Goal: Transaction & Acquisition: Obtain resource

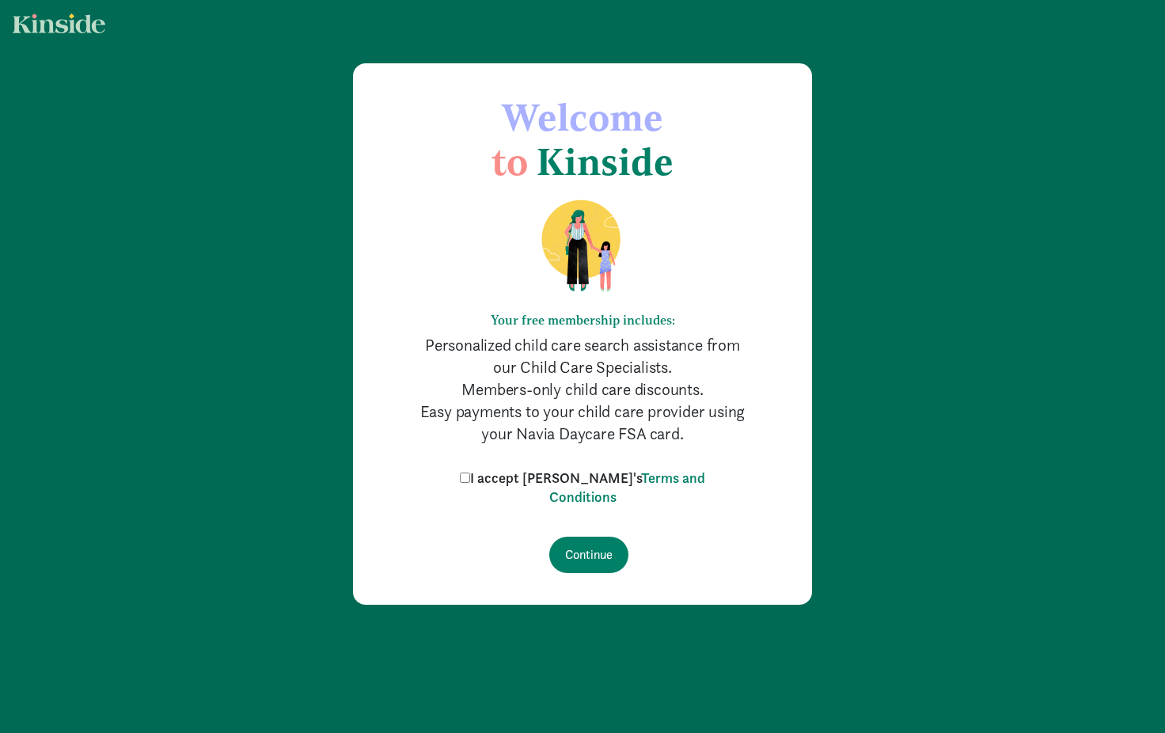
click at [470, 477] on input "I accept [PERSON_NAME]'s Terms and Conditions" at bounding box center [465, 478] width 10 height 10
checkbox input "true"
click at [593, 555] on input "Continue" at bounding box center [588, 555] width 79 height 36
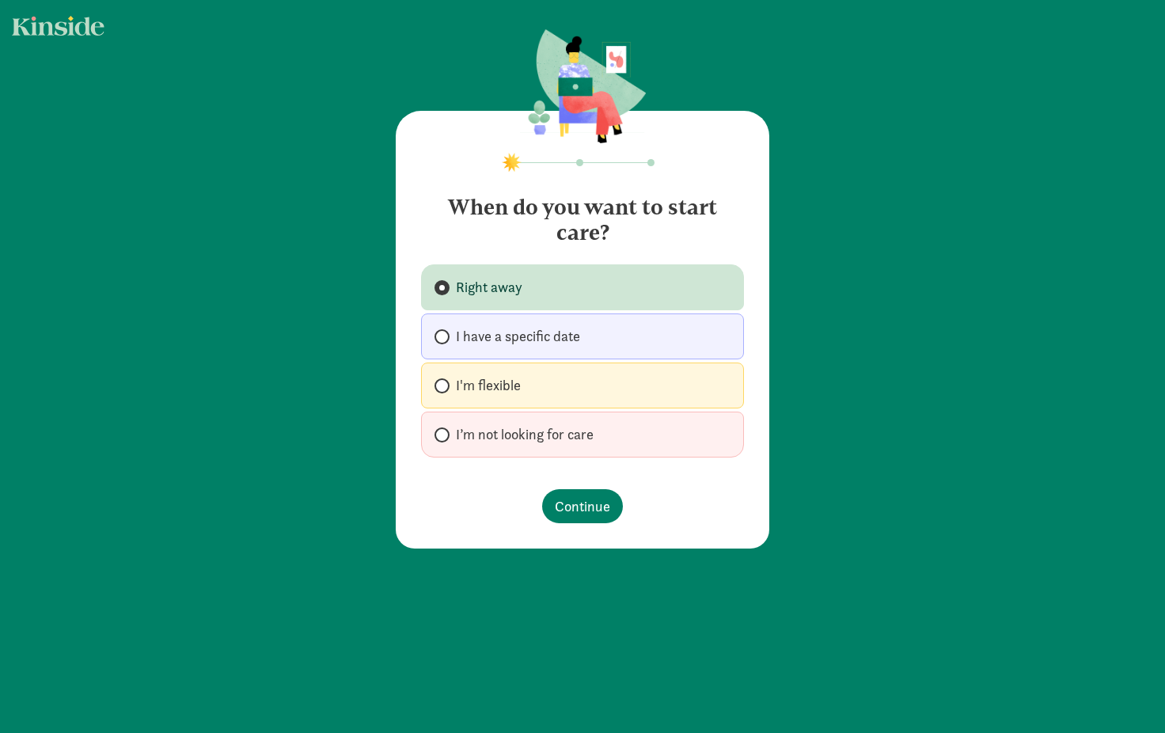
click at [523, 431] on span "I’m not looking for care" at bounding box center [525, 434] width 138 height 19
click at [445, 431] on input "I’m not looking for care" at bounding box center [440, 435] width 10 height 10
radio input "true"
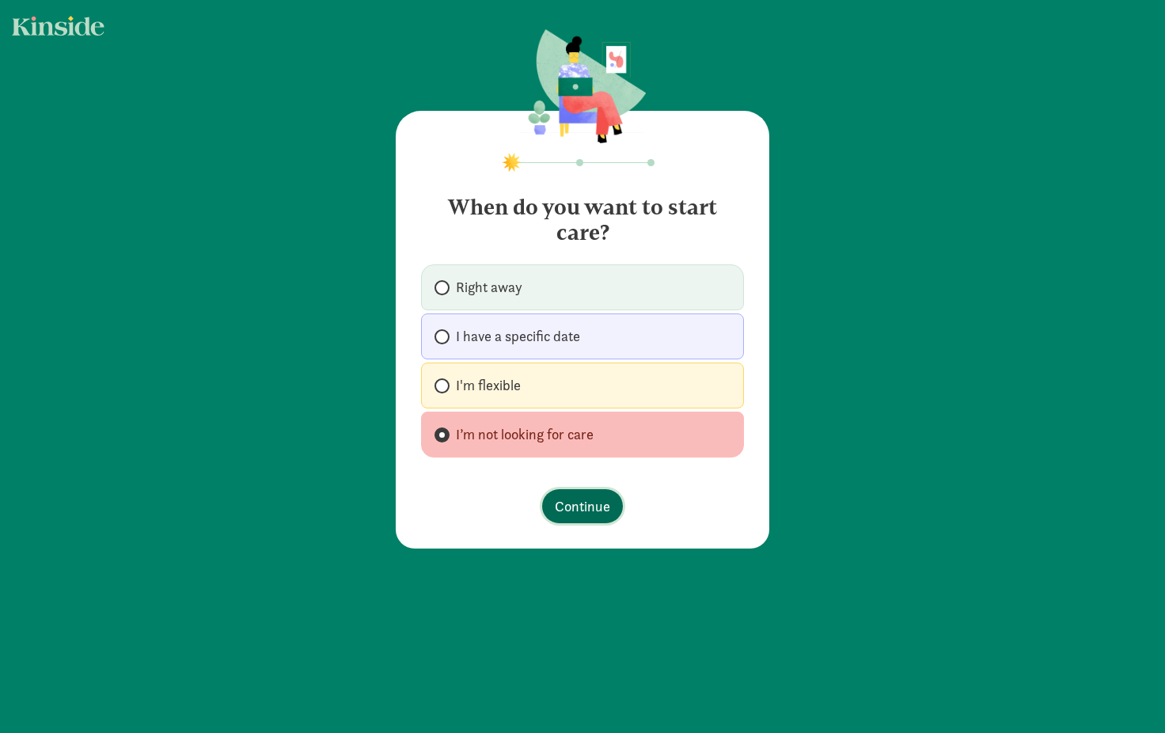
click at [568, 503] on span "Continue" at bounding box center [582, 505] width 55 height 21
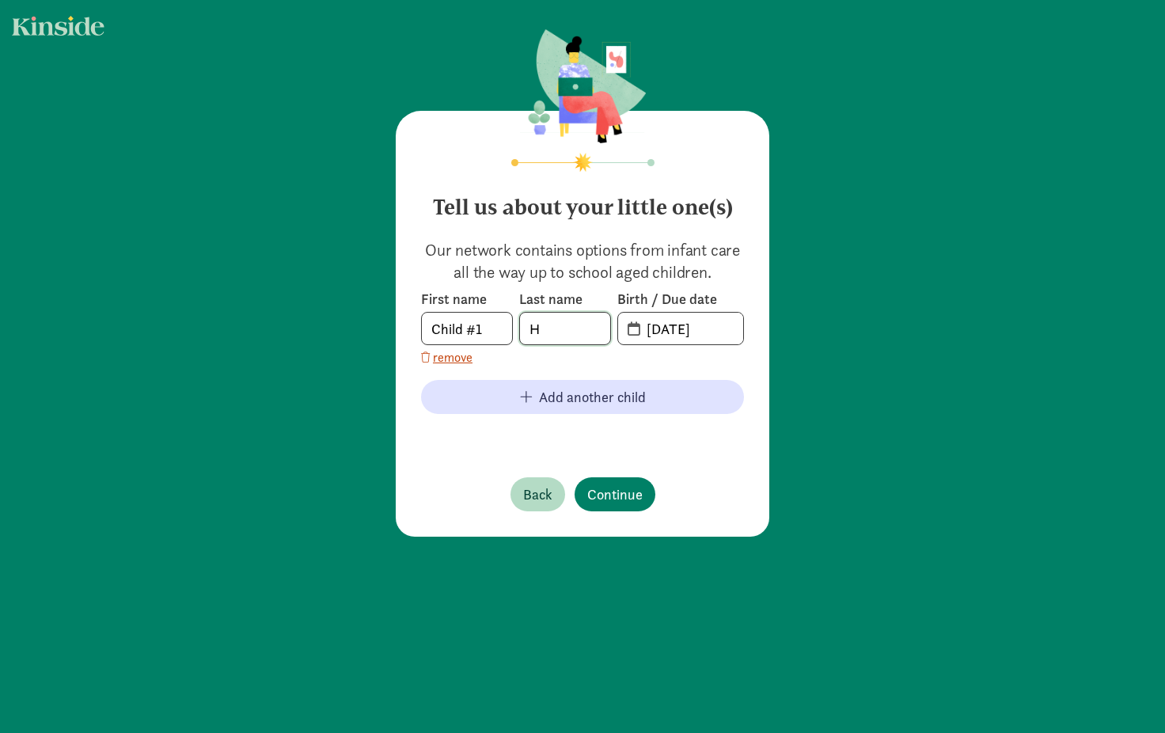
click at [575, 327] on input "H" at bounding box center [565, 329] width 90 height 32
drag, startPoint x: 575, startPoint y: 327, endPoint x: 493, endPoint y: 325, distance: 81.5
click at [493, 325] on div "First name Child #1 Last name H Birth / Due date 08-26-2025" at bounding box center [582, 317] width 323 height 55
type input "Cheadle"
type input "03-30-2024"
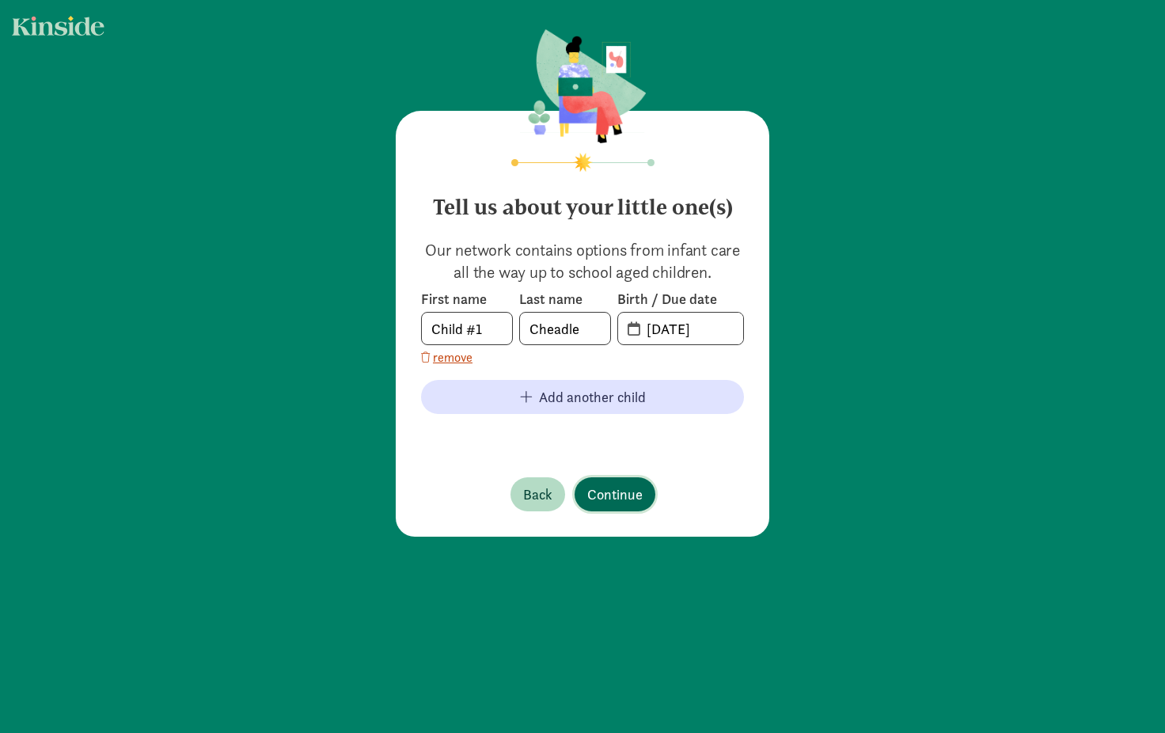
click at [624, 499] on span "Continue" at bounding box center [614, 494] width 55 height 21
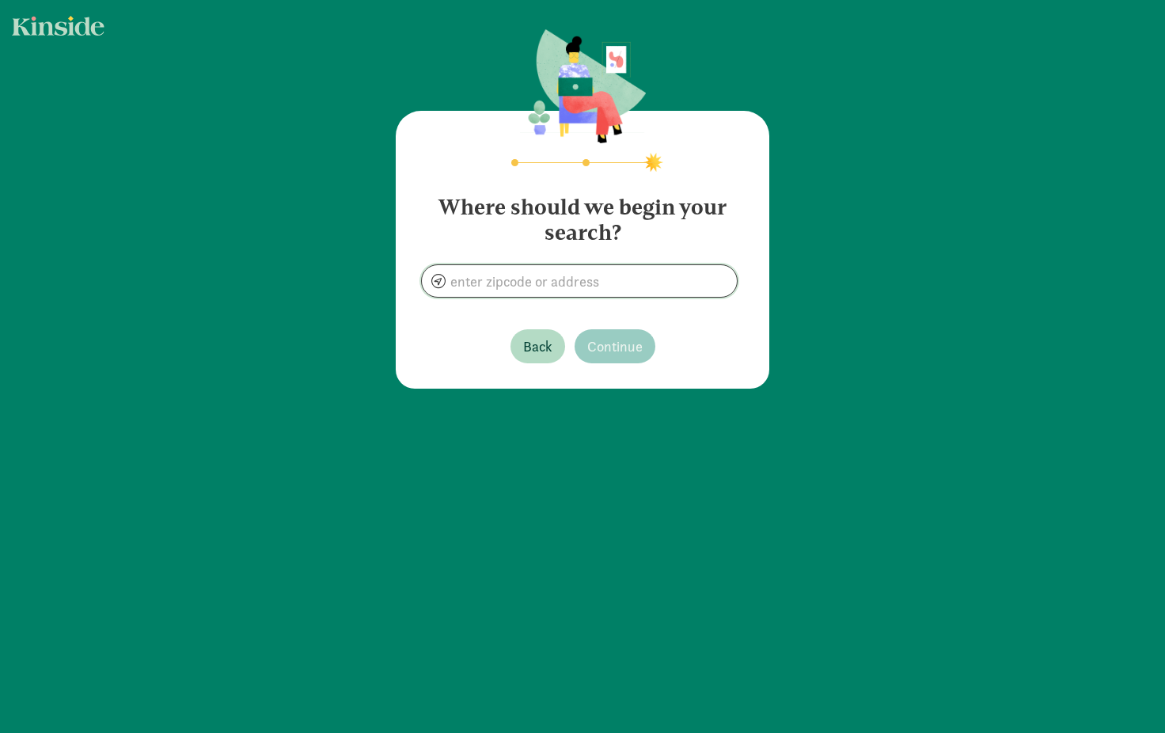
click at [579, 270] on input at bounding box center [579, 281] width 315 height 32
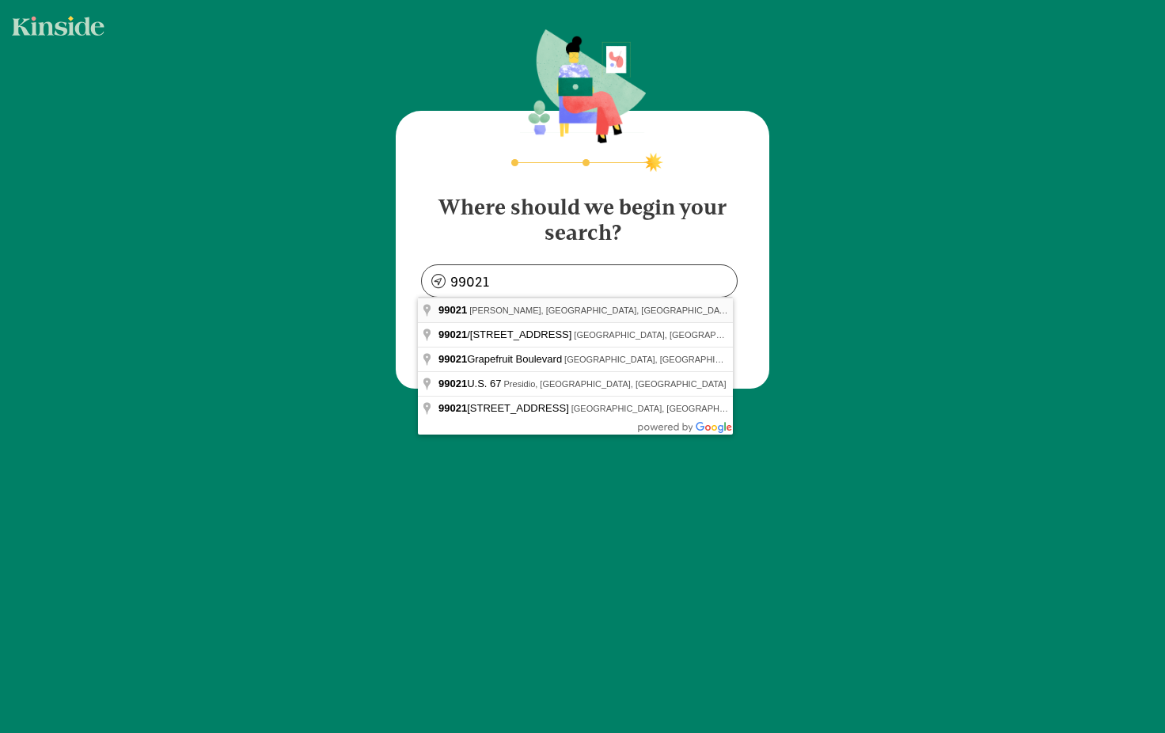
type input "Mead, WA 99021, USA"
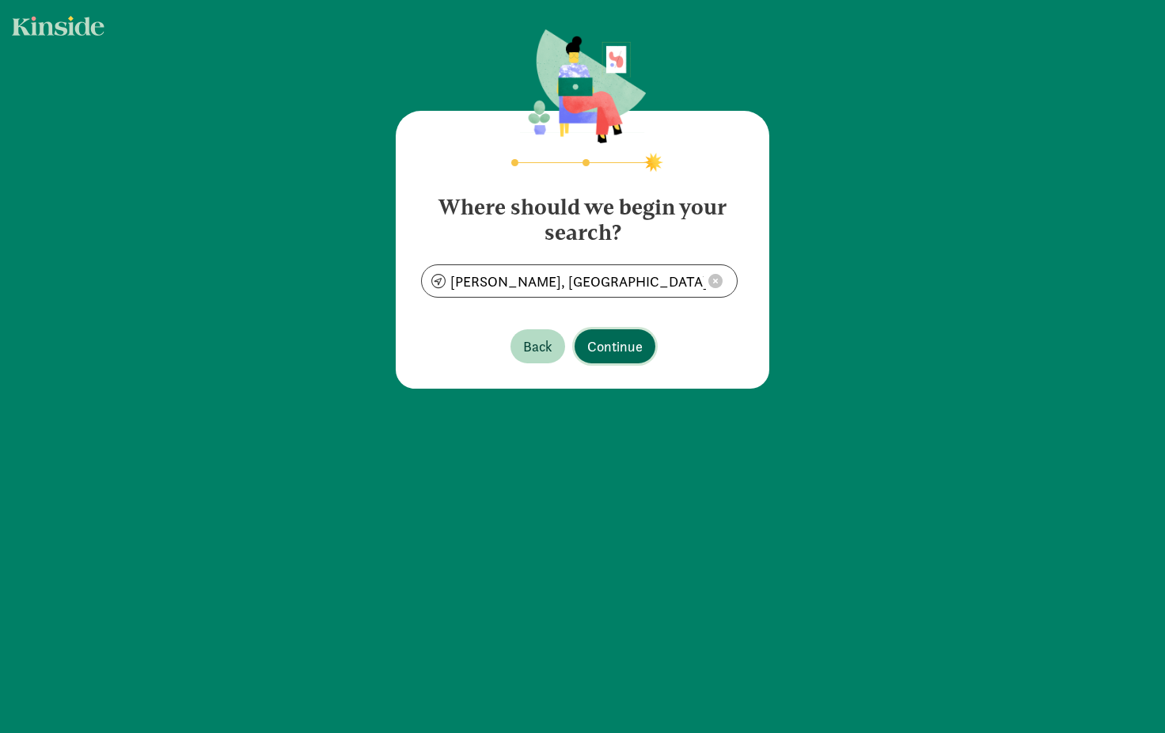
click at [628, 351] on span "Continue" at bounding box center [614, 346] width 55 height 21
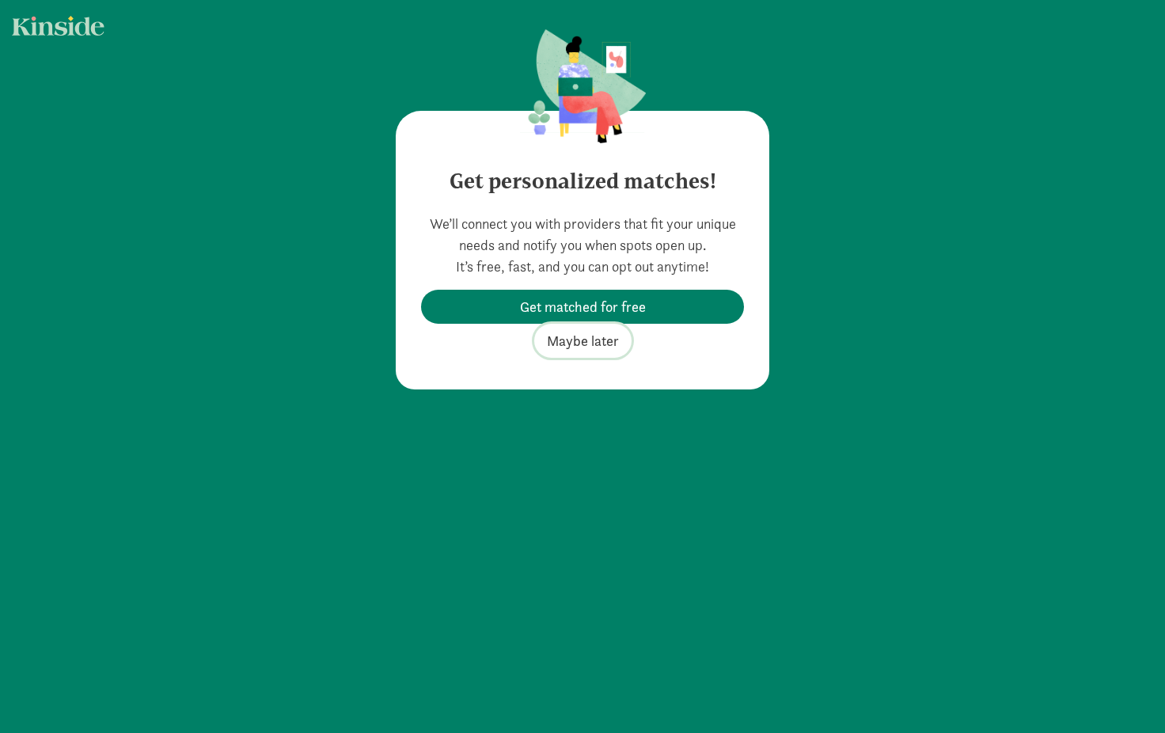
click at [576, 353] on button "Maybe later" at bounding box center [582, 341] width 97 height 34
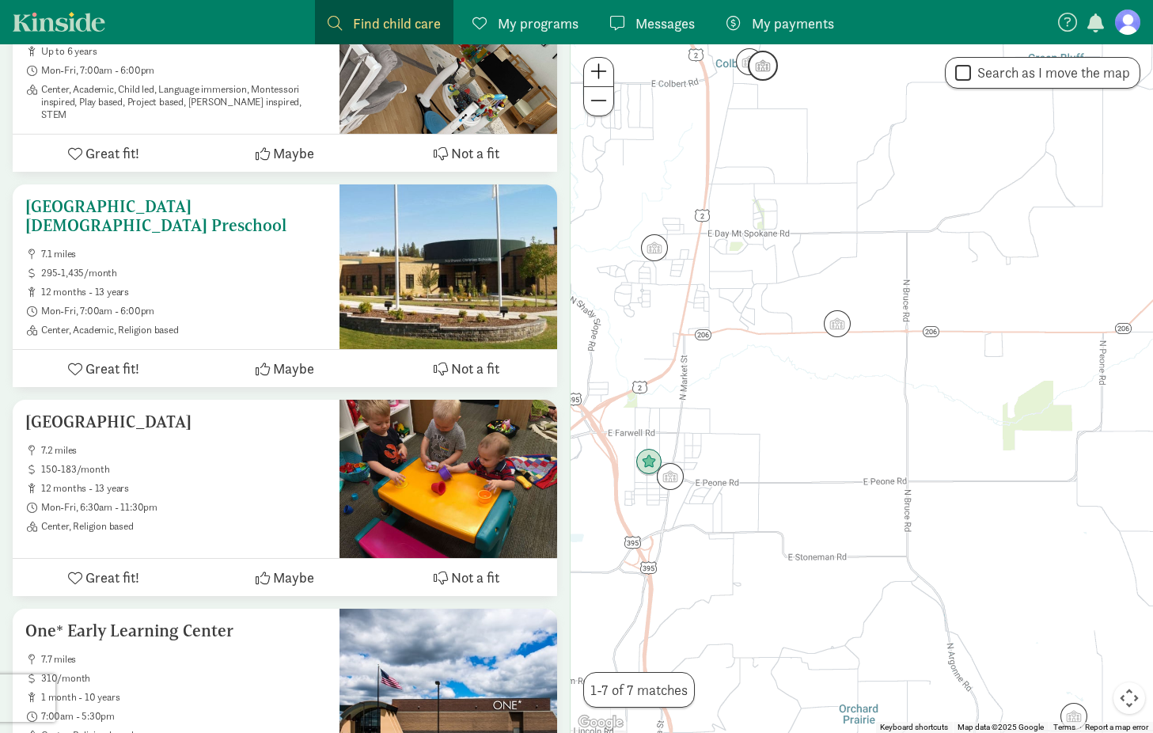
scroll to position [327, 0]
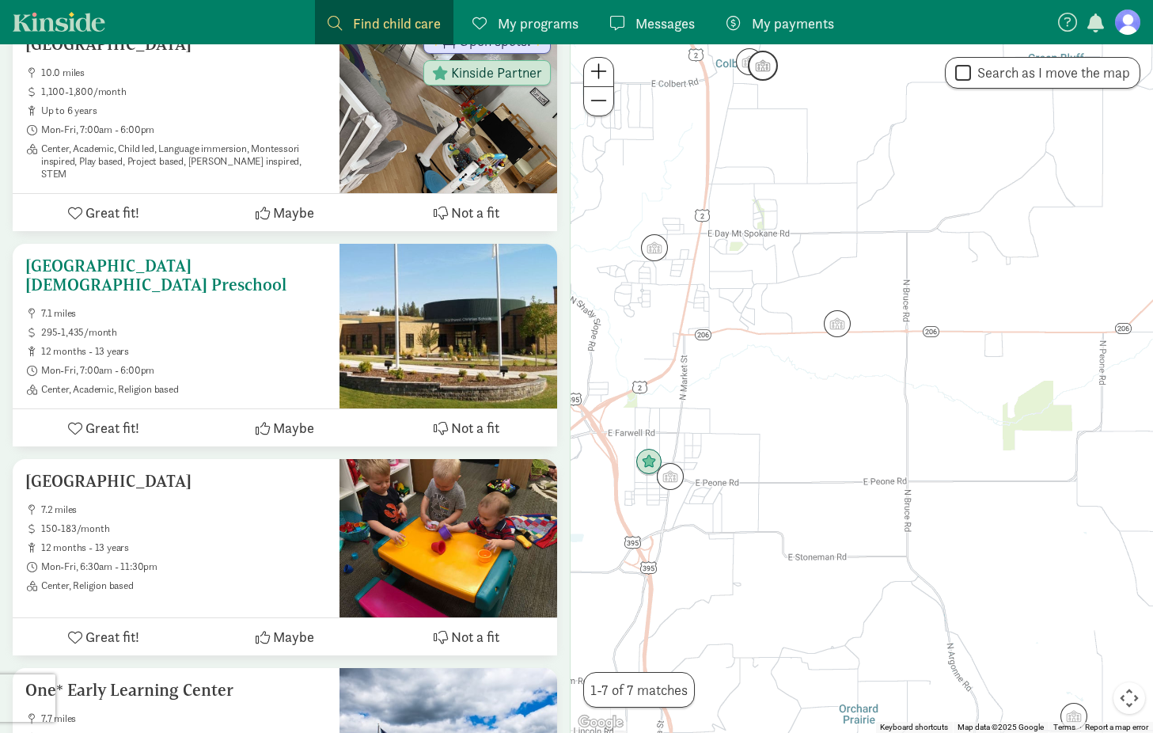
click at [95, 257] on h5 "Northwest Christian Schools Preschool" at bounding box center [176, 275] width 302 height 38
